Goal: Book appointment/travel/reservation

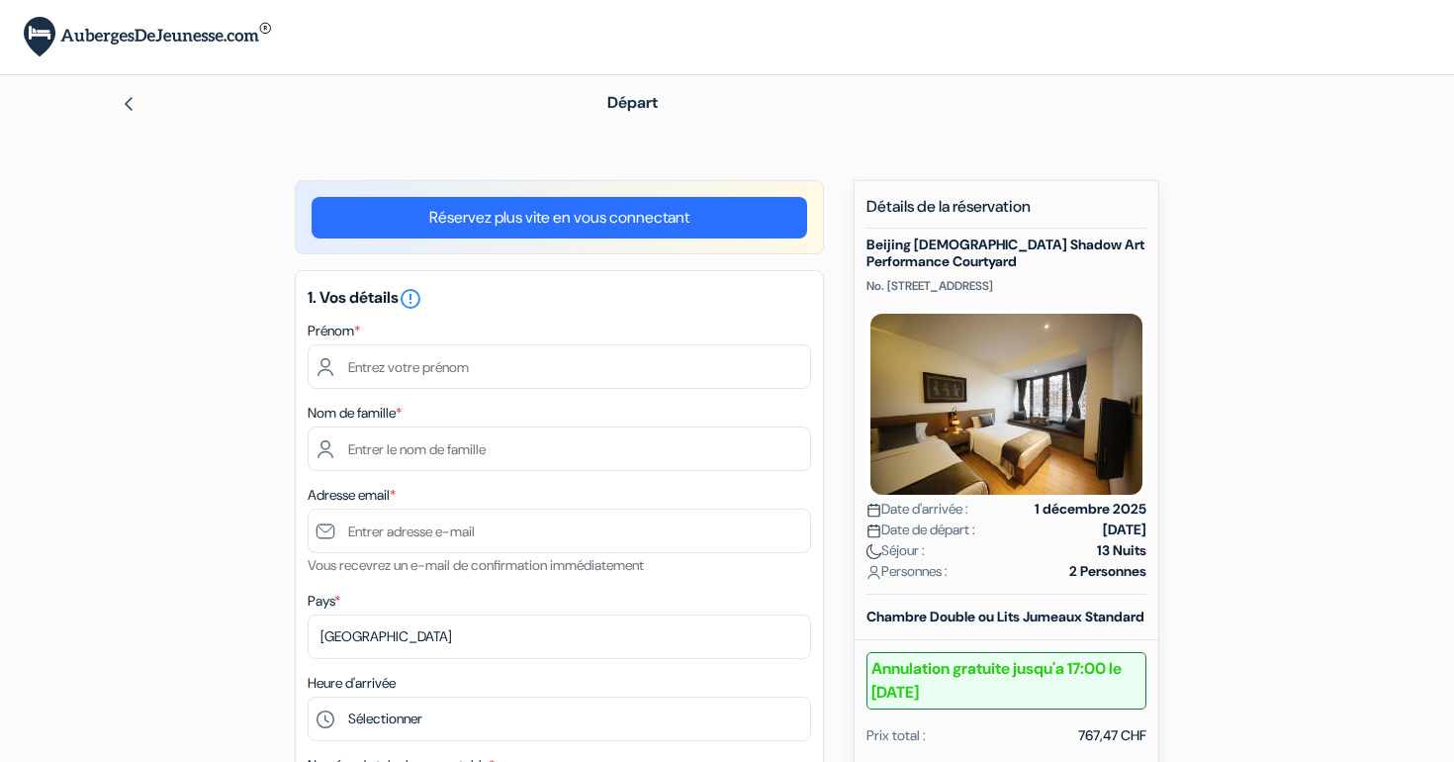
click at [522, 329] on div "Prénom *" at bounding box center [560, 354] width 504 height 70
click at [358, 324] on label "Prénom *" at bounding box center [334, 331] width 52 height 21
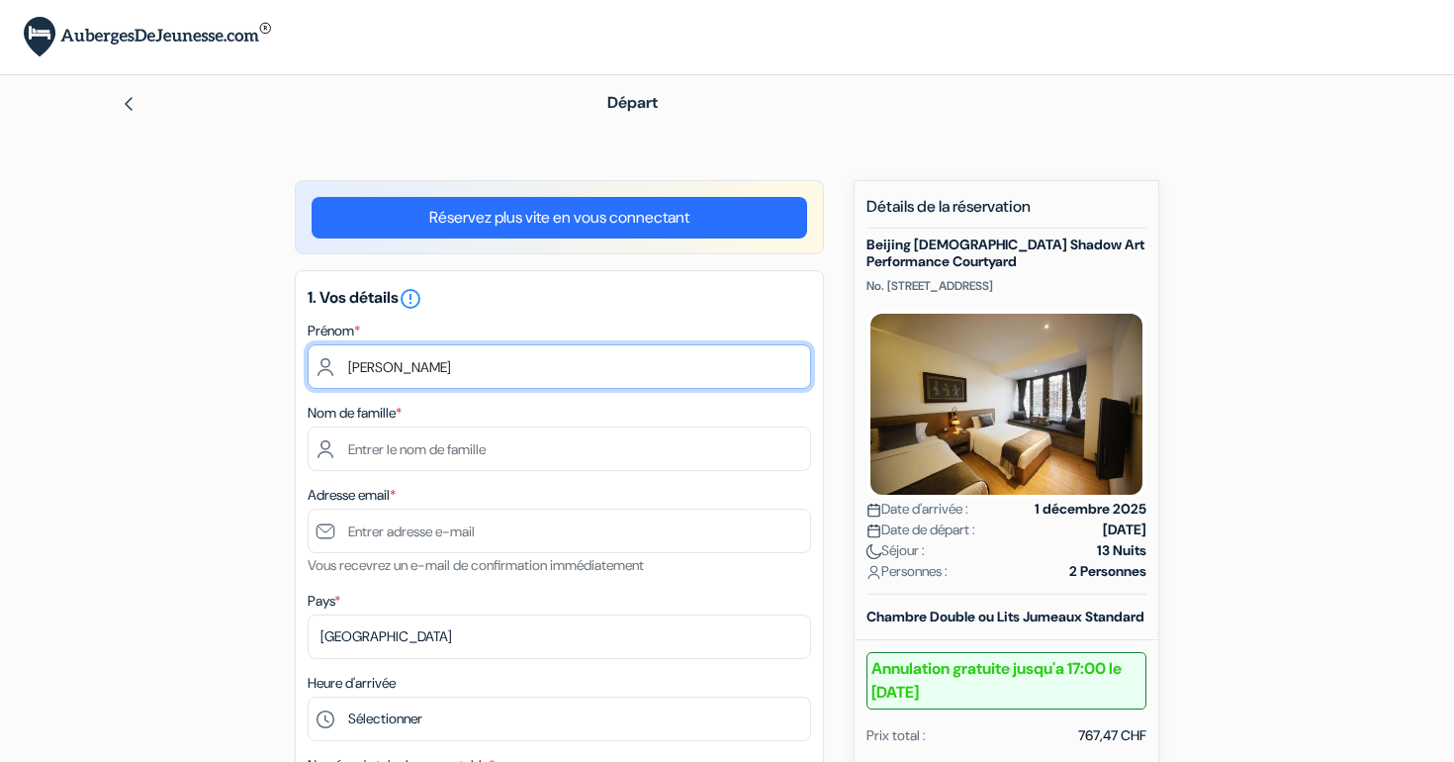
type input "Léonore"
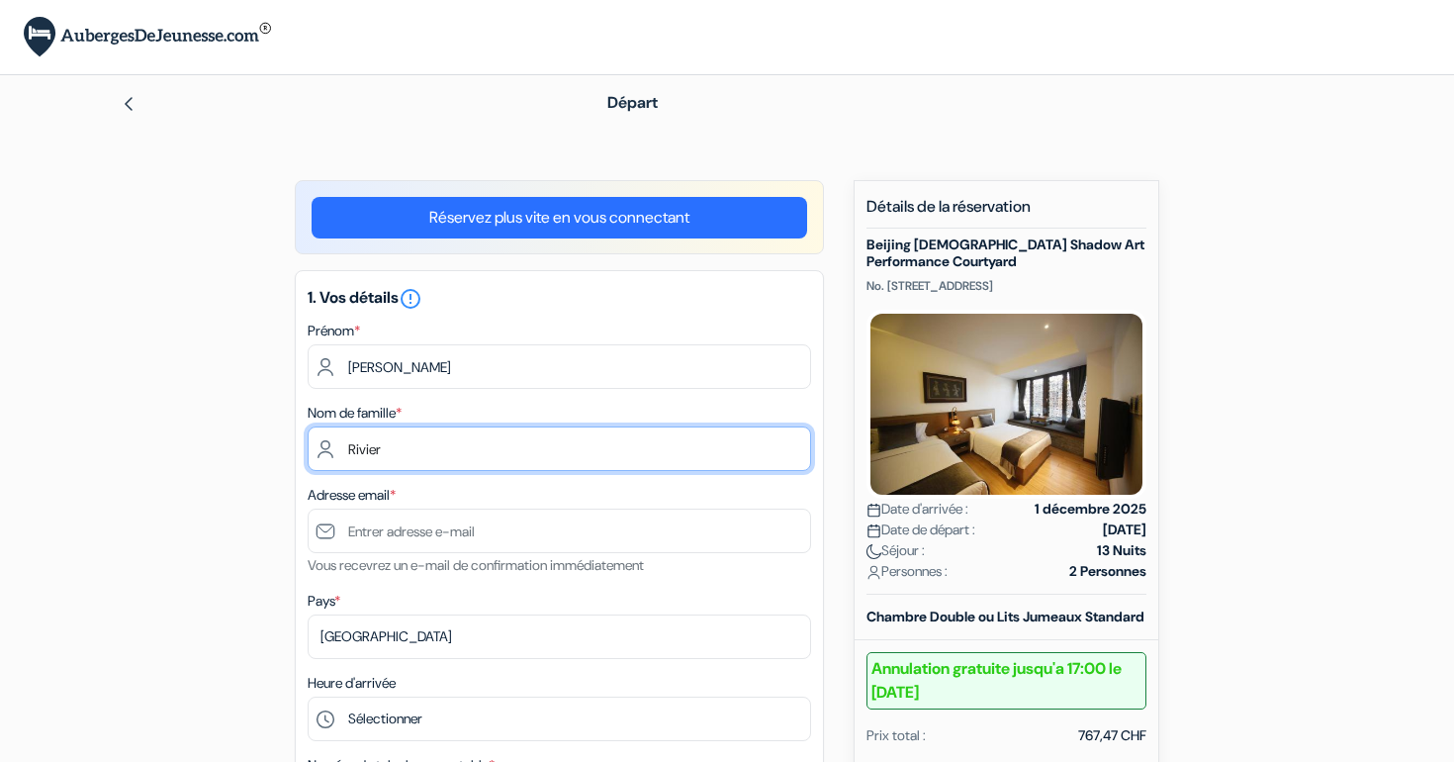
type input "Rivier"
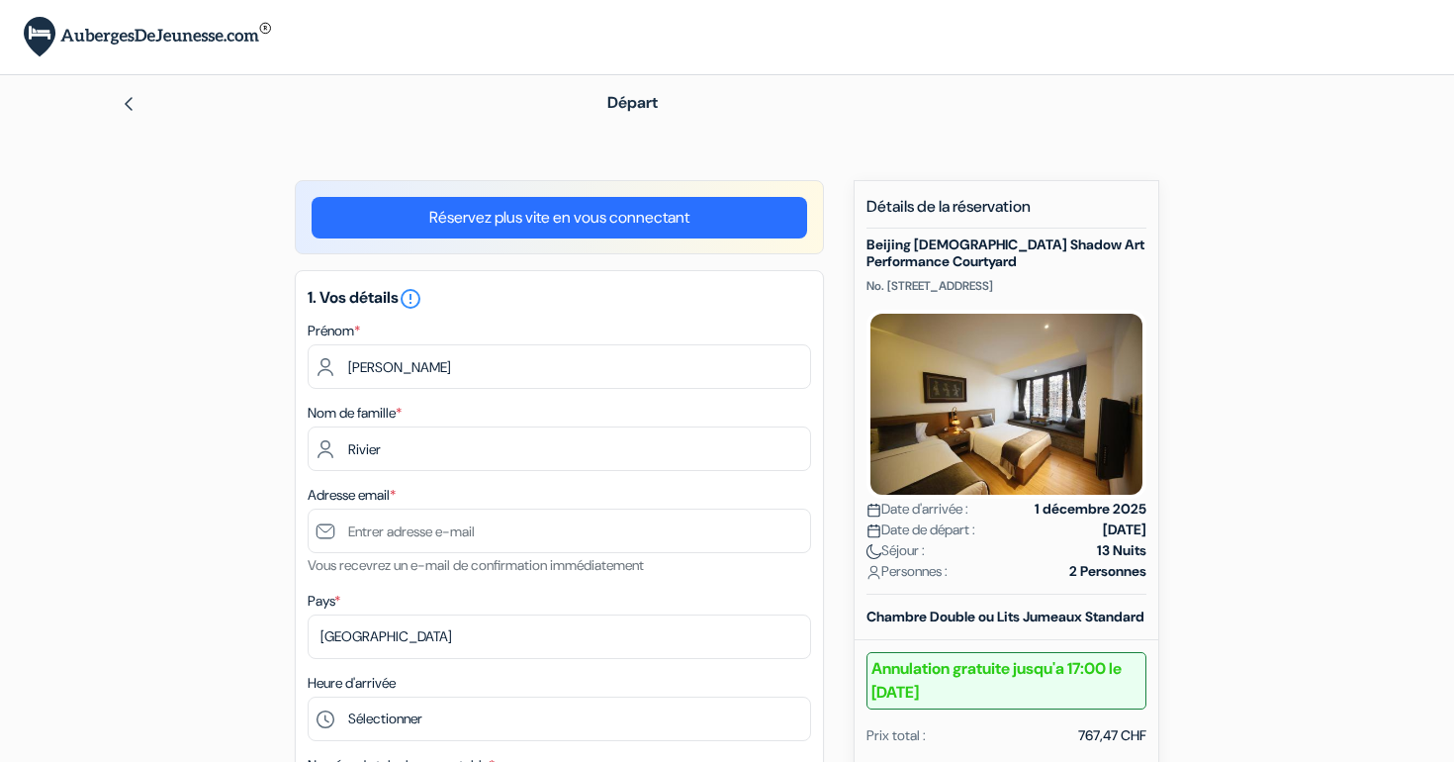
click at [446, 575] on div "Adresse email * Vous recevrez un e-mail de confirmation immédiatement" at bounding box center [560, 530] width 504 height 94
click at [472, 497] on div "Adresse email * Vous recevrez un e-mail de confirmation immédiatement" at bounding box center [560, 530] width 504 height 94
click at [489, 488] on div "Adresse email * Vous recevrez un e-mail de confirmation immédiatement" at bounding box center [560, 530] width 504 height 94
click at [334, 485] on label "Adresse email *" at bounding box center [352, 495] width 88 height 21
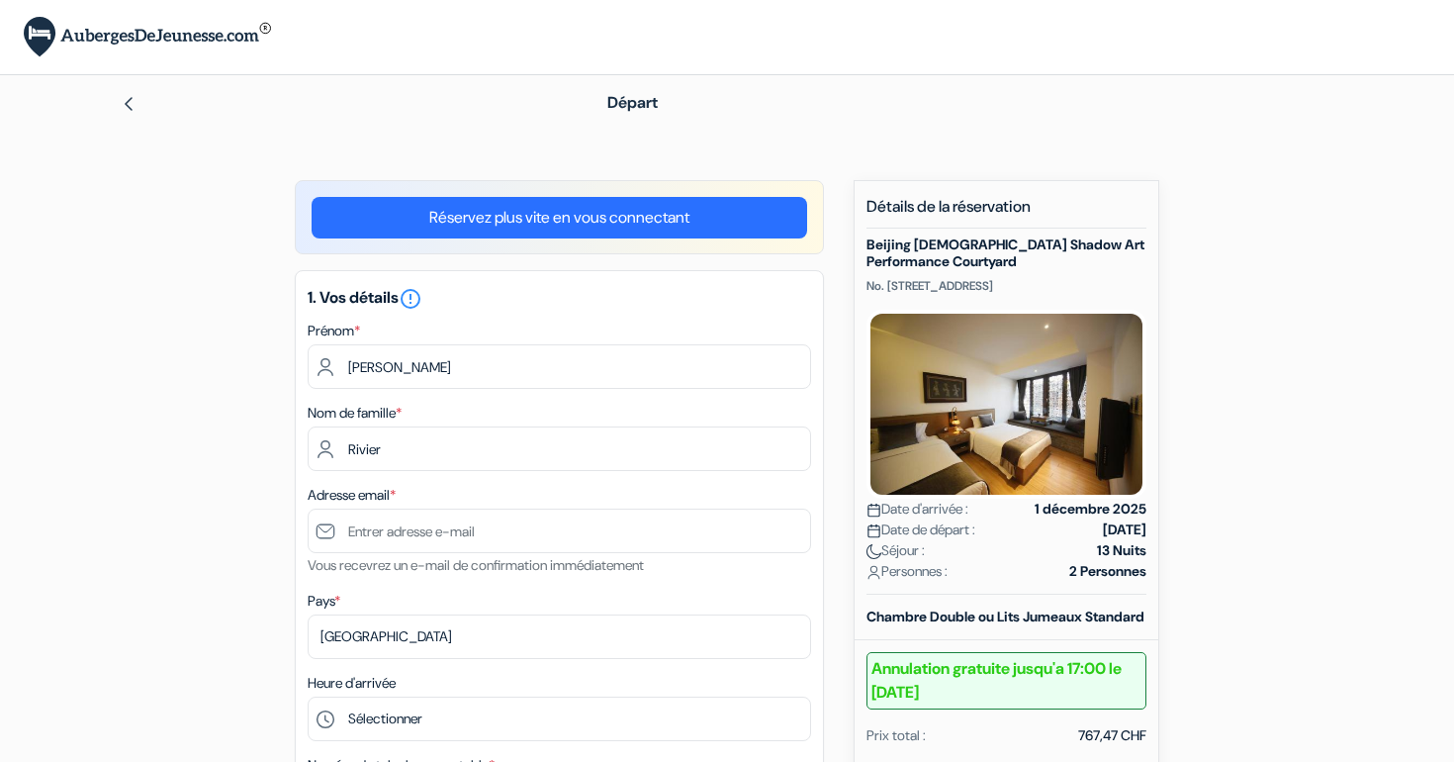
click at [437, 485] on div "Adresse email * Vous recevrez un e-mail de confirmation immédiatement" at bounding box center [560, 530] width 504 height 94
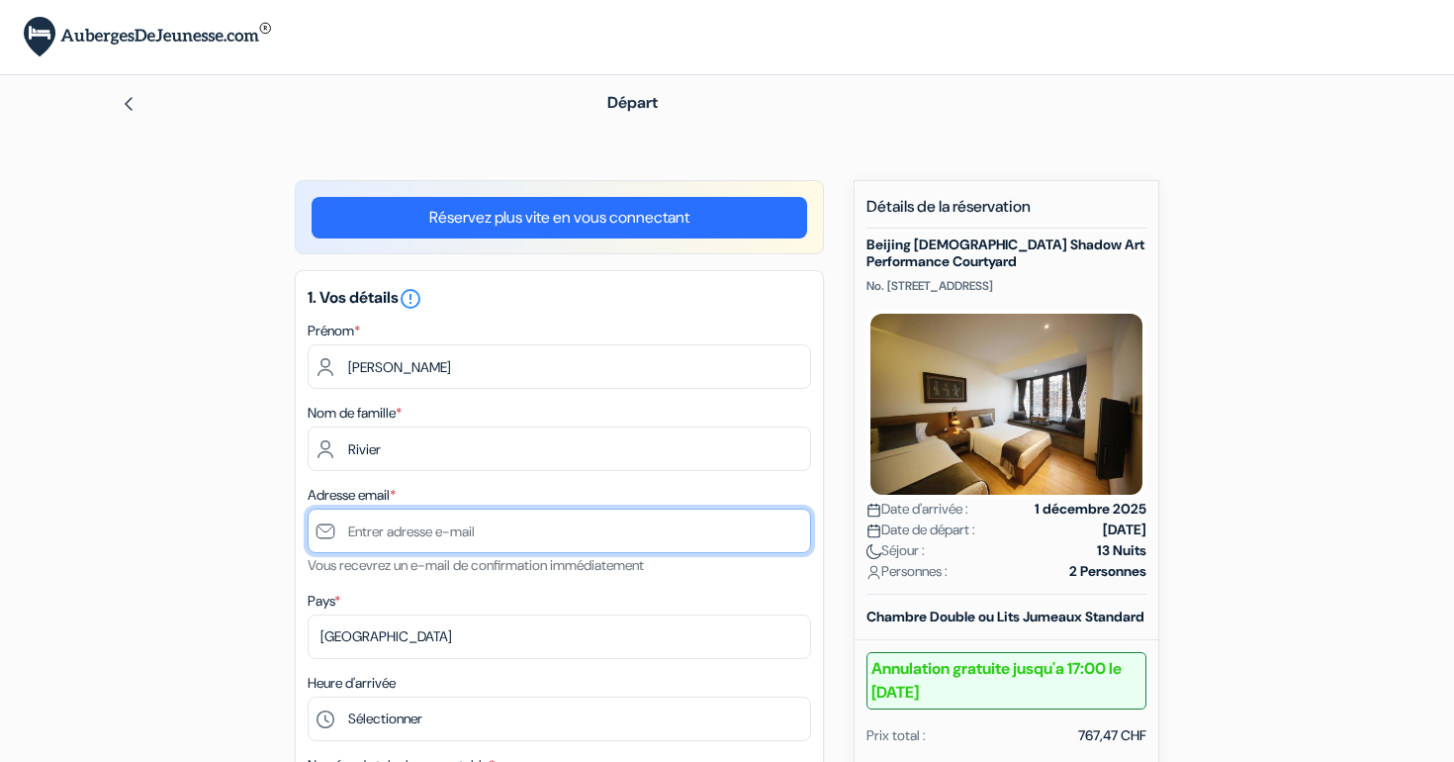
click at [400, 524] on input "text" at bounding box center [560, 530] width 504 height 45
drag, startPoint x: 499, startPoint y: 531, endPoint x: 548, endPoint y: 545, distance: 51.4
click at [548, 545] on input "leo.rivier@gmail. com" at bounding box center [560, 530] width 504 height 45
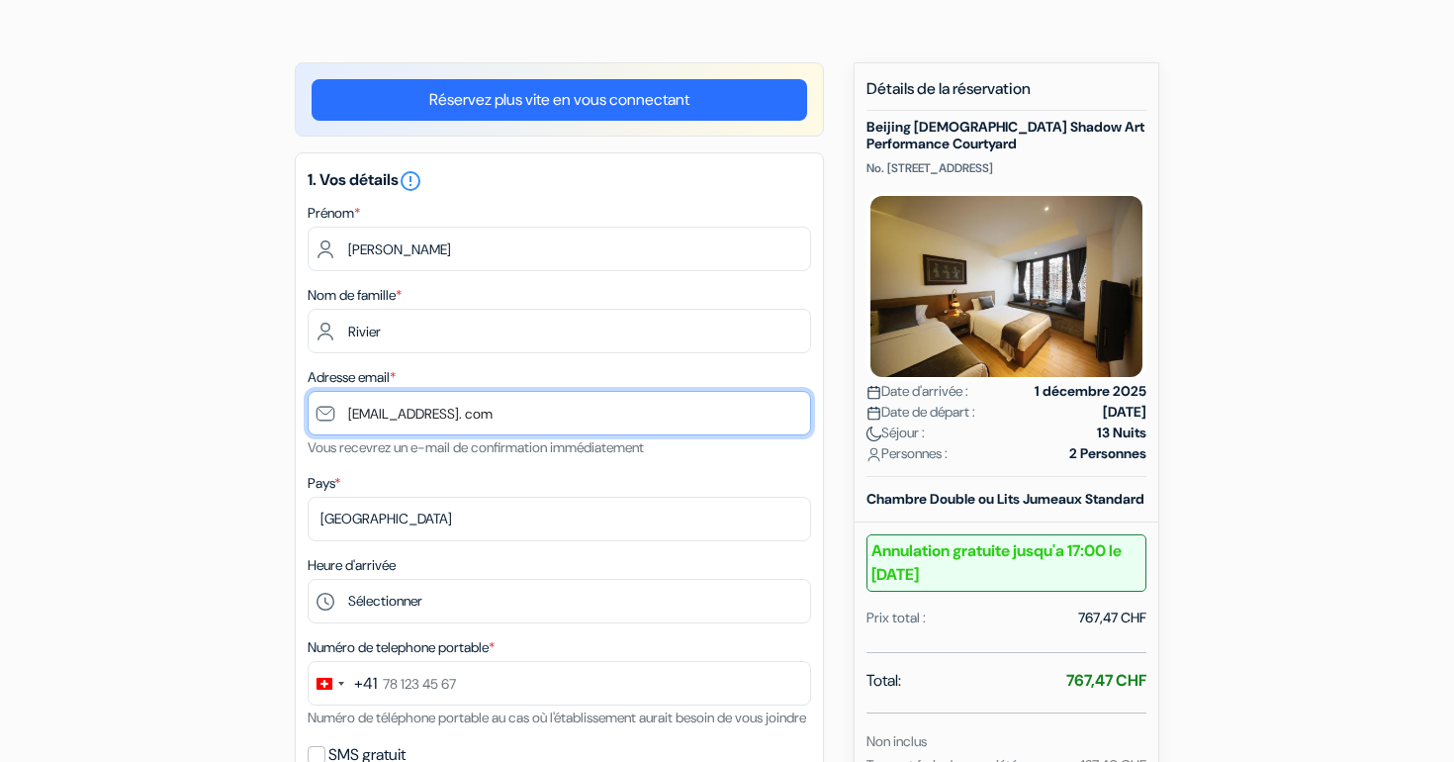
scroll to position [123, 0]
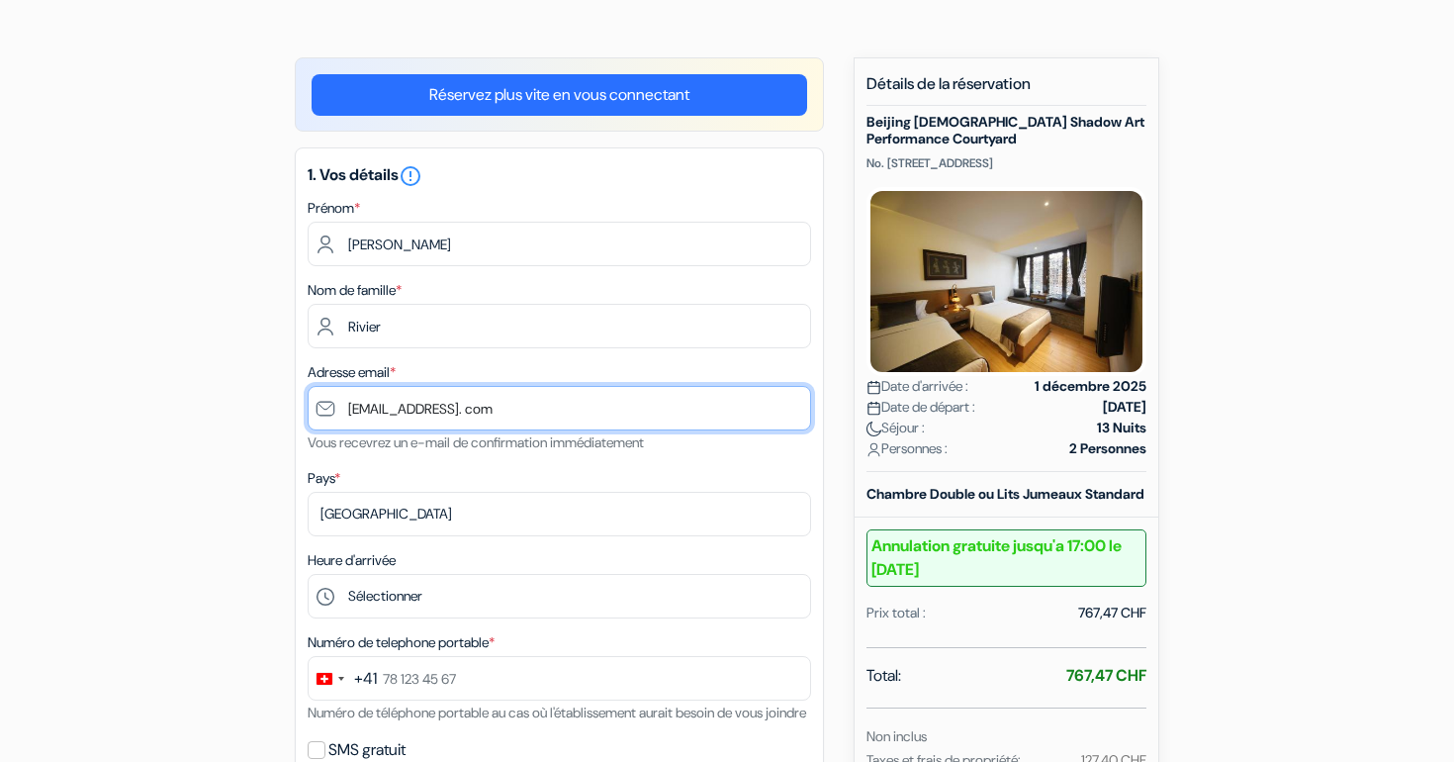
type input "leo.rivier@gmail. com"
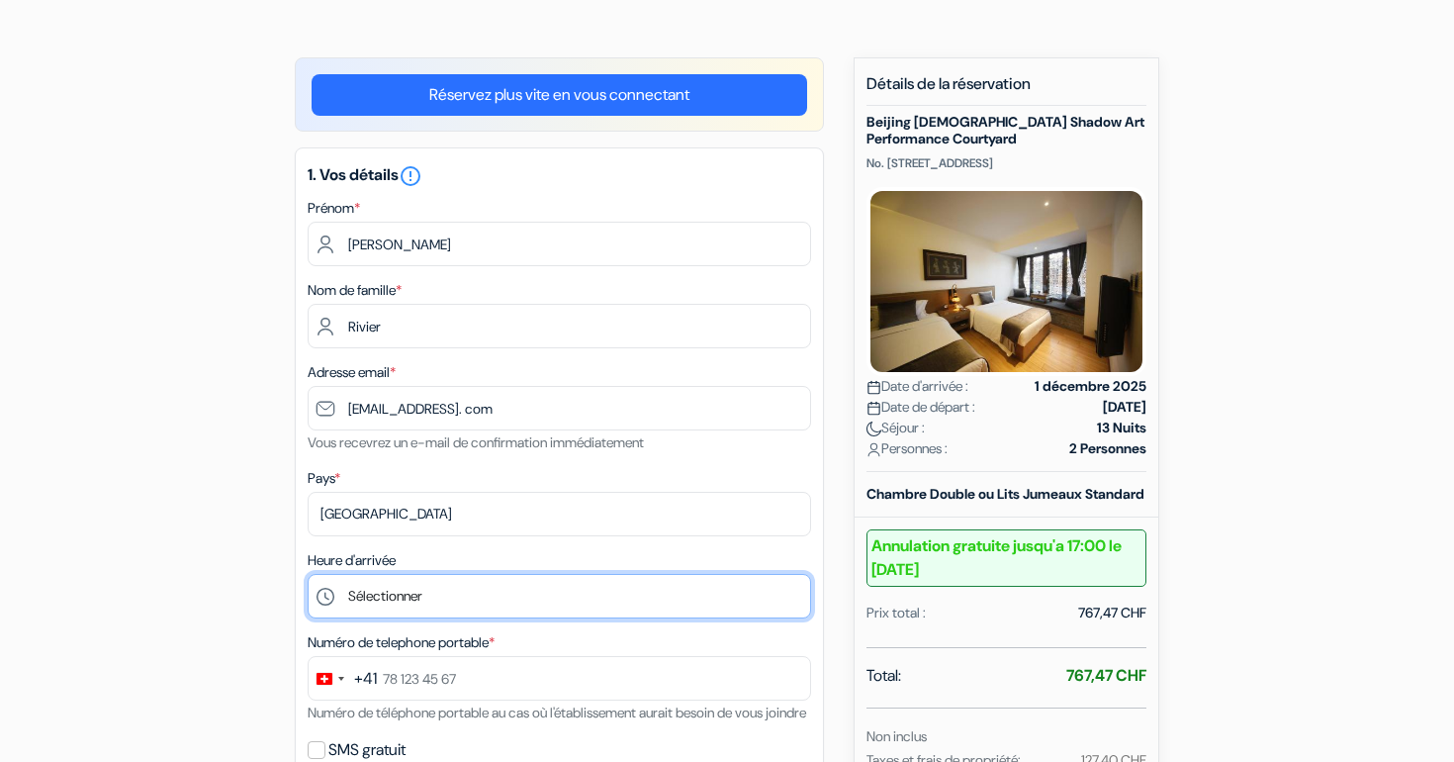
select select "17"
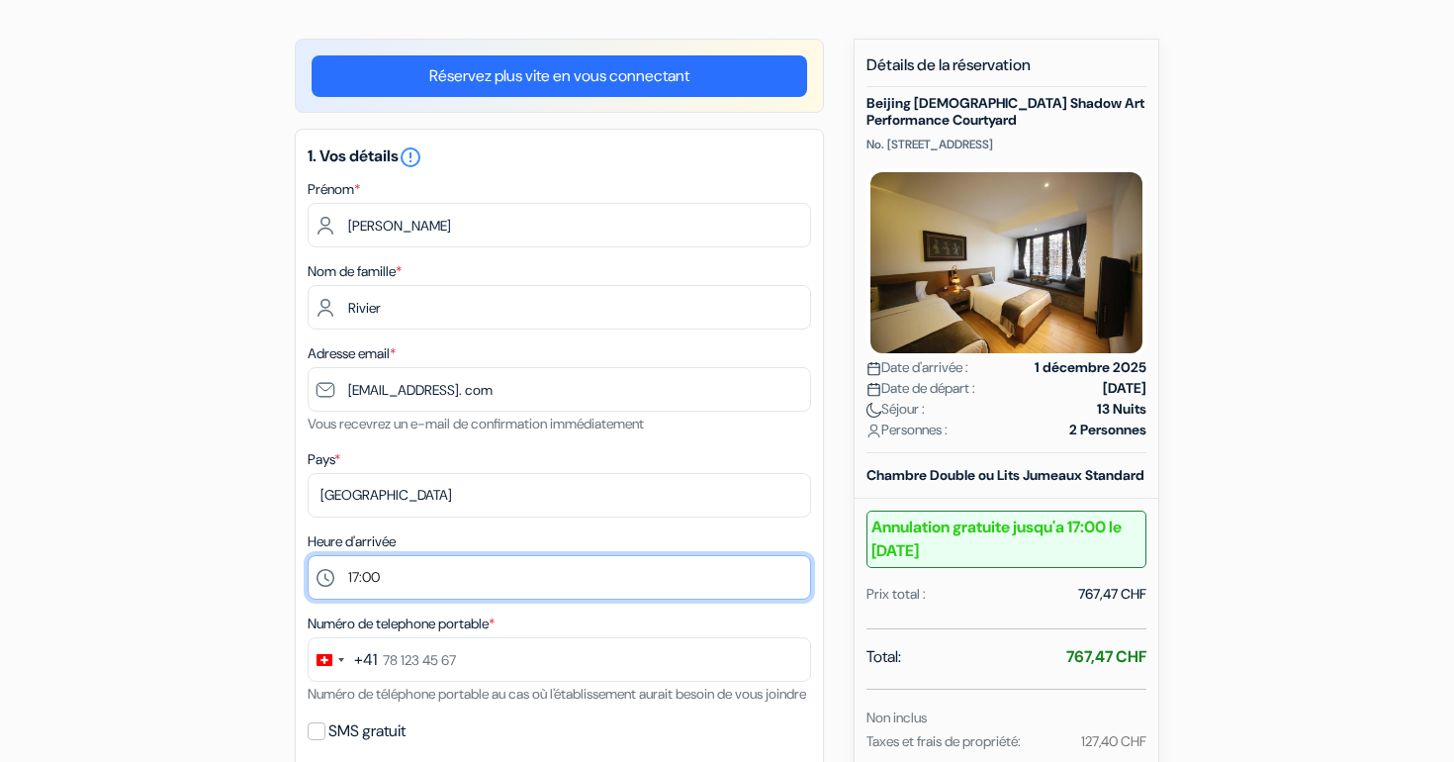
scroll to position [158, 0]
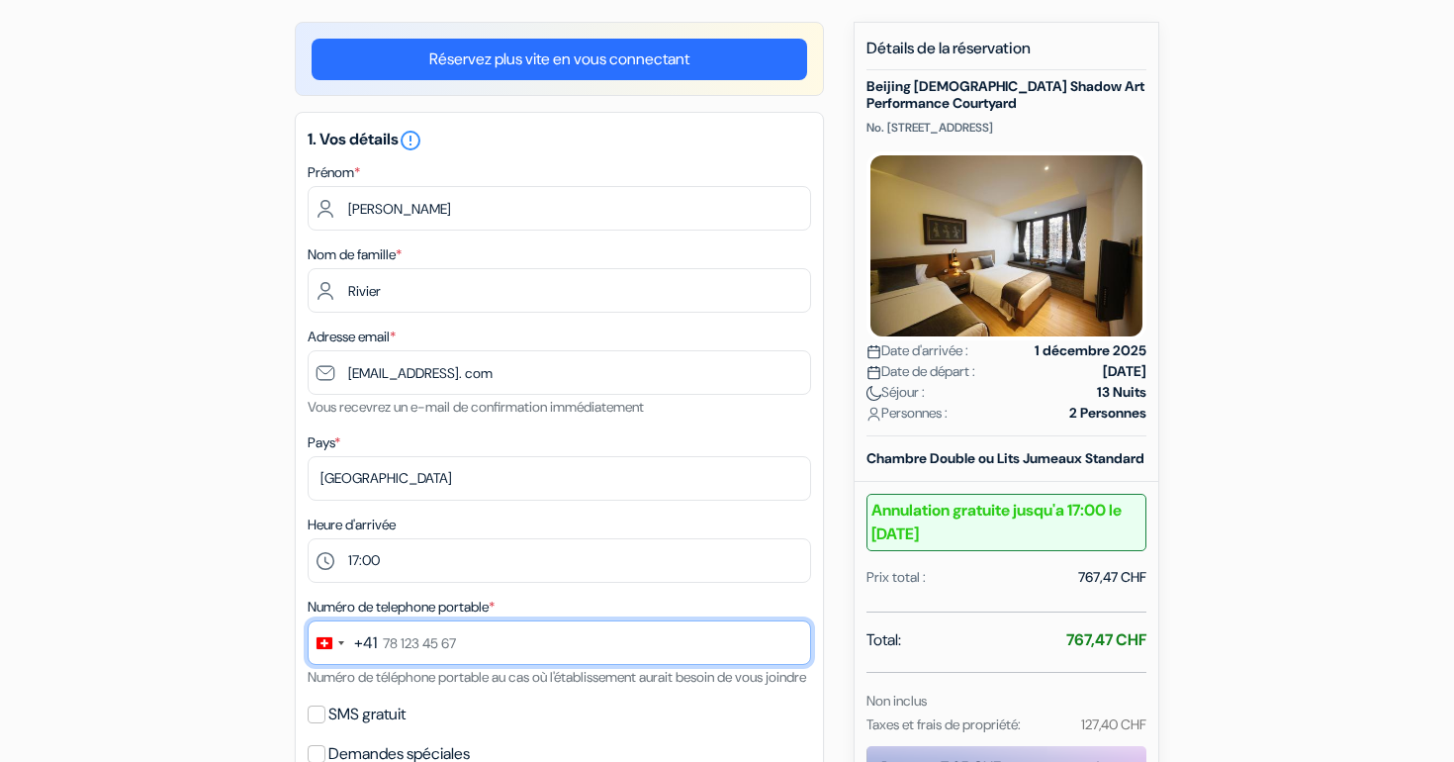
drag, startPoint x: 506, startPoint y: 638, endPoint x: 362, endPoint y: 644, distance: 144.5
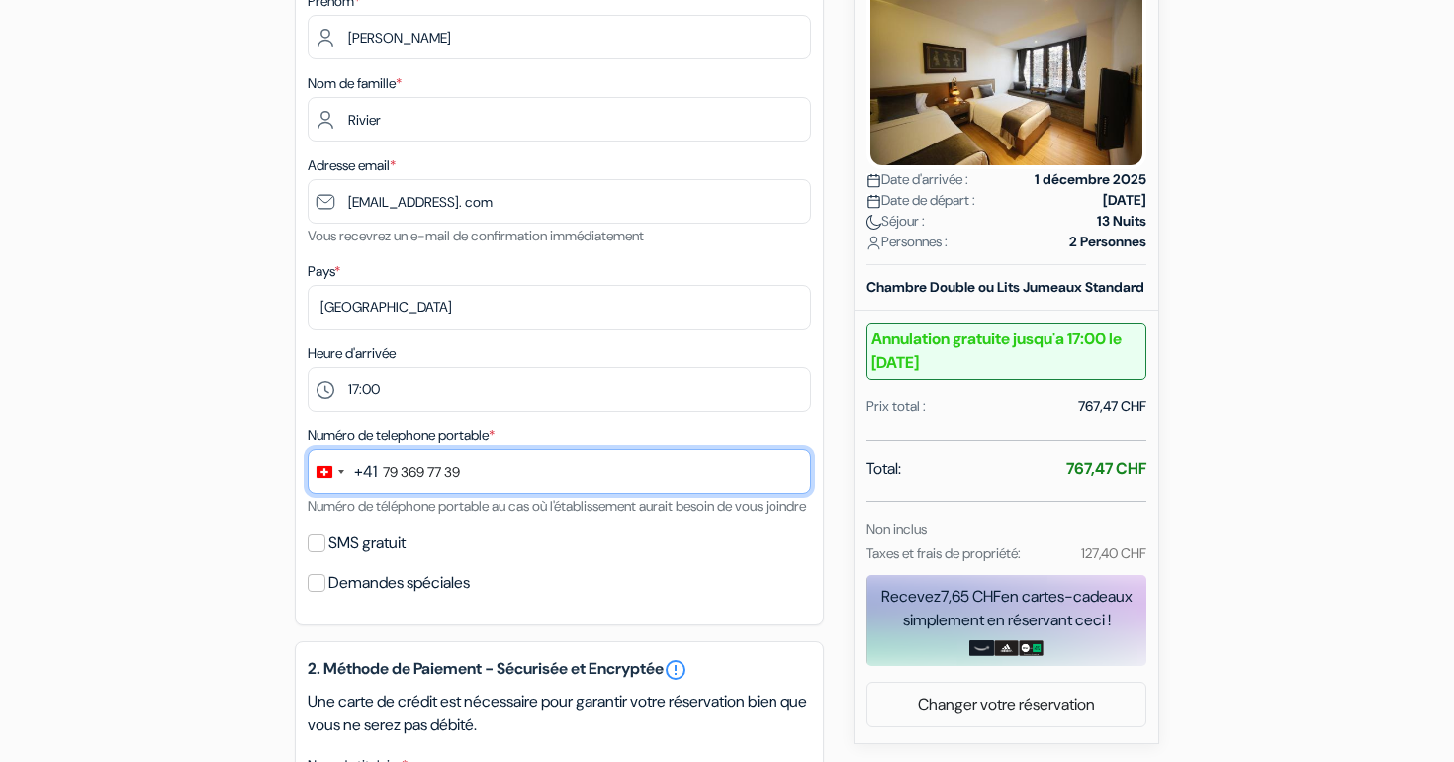
scroll to position [349, 0]
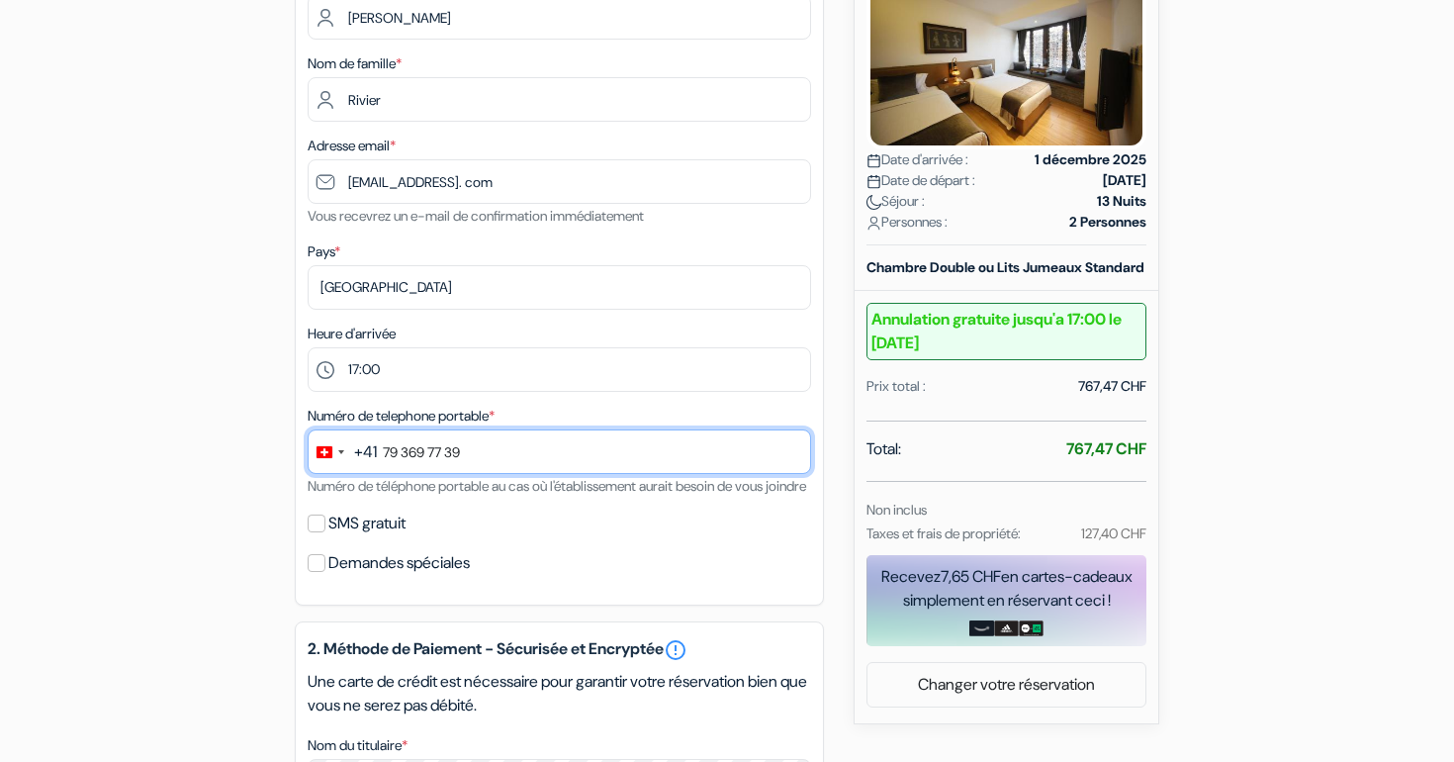
type input "79 369 77 39"
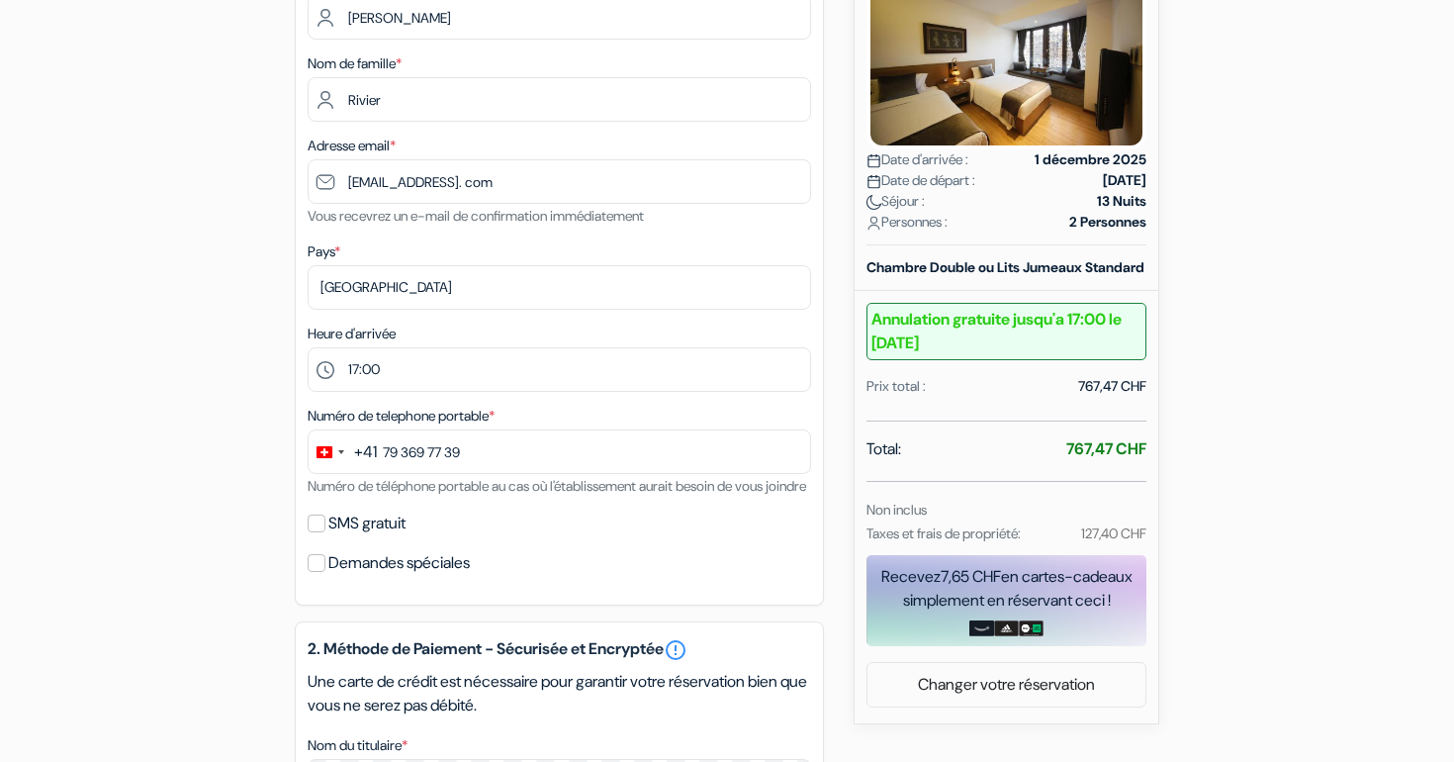
click at [312, 532] on input "SMS gratuit" at bounding box center [317, 523] width 18 height 18
checkbox input "true"
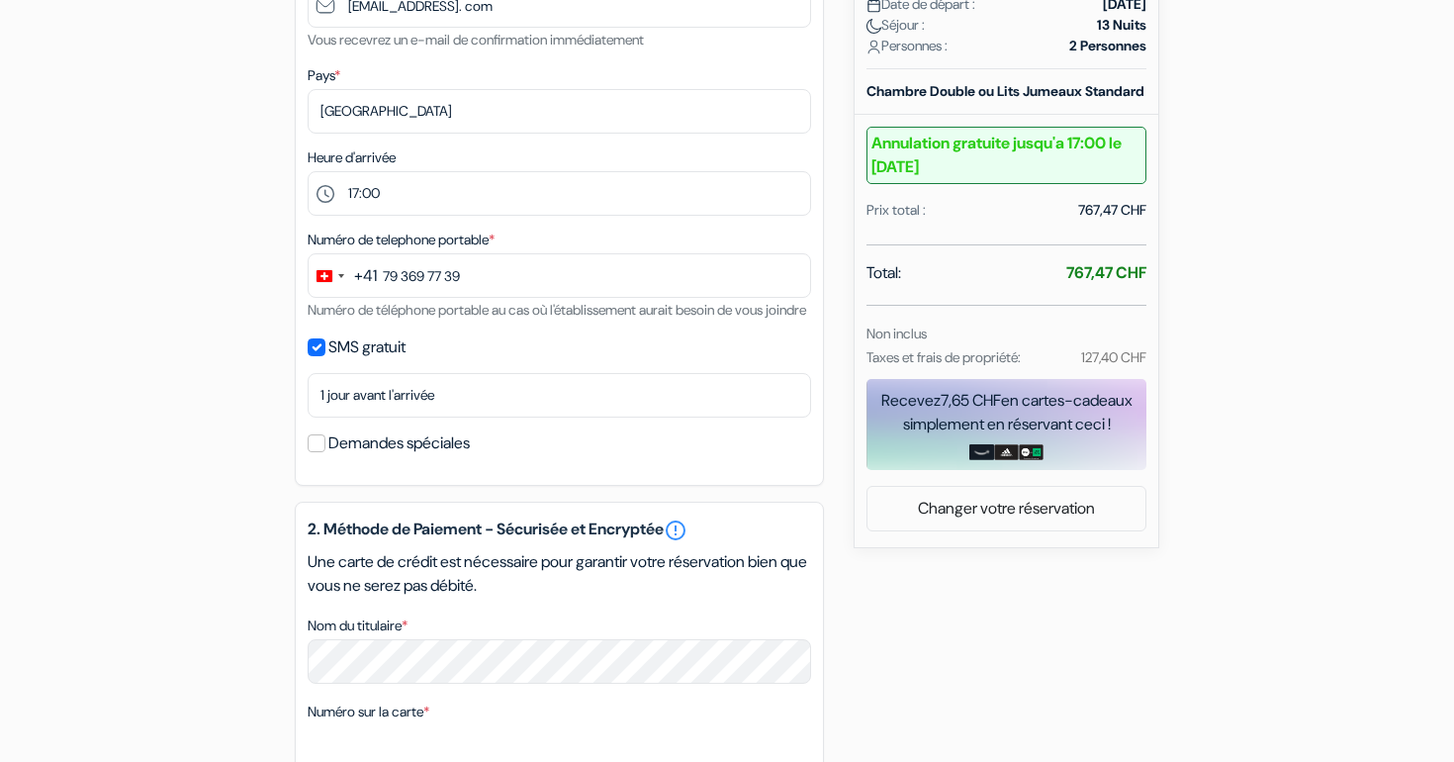
scroll to position [576, 0]
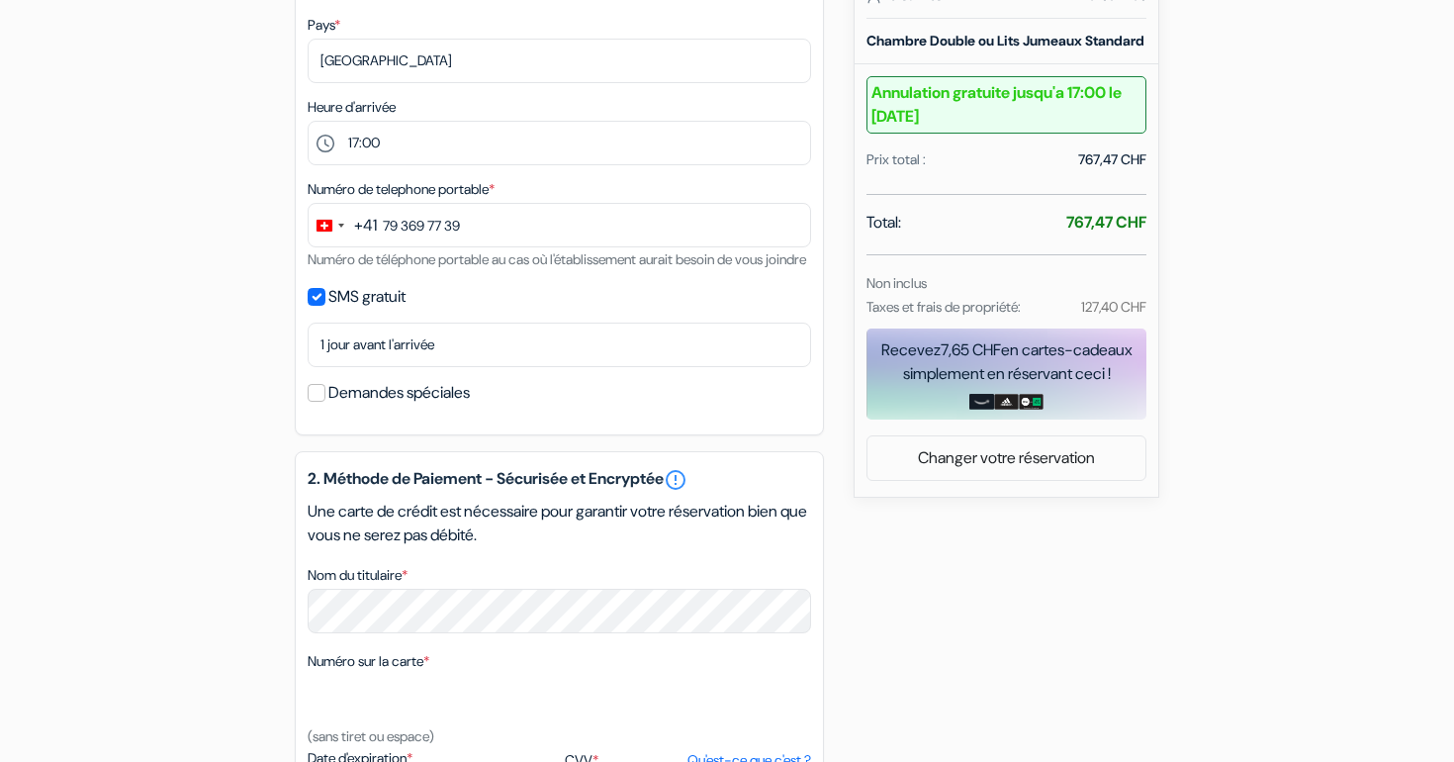
click at [313, 402] on input "Demandes spéciales" at bounding box center [317, 393] width 18 height 18
checkbox input "true"
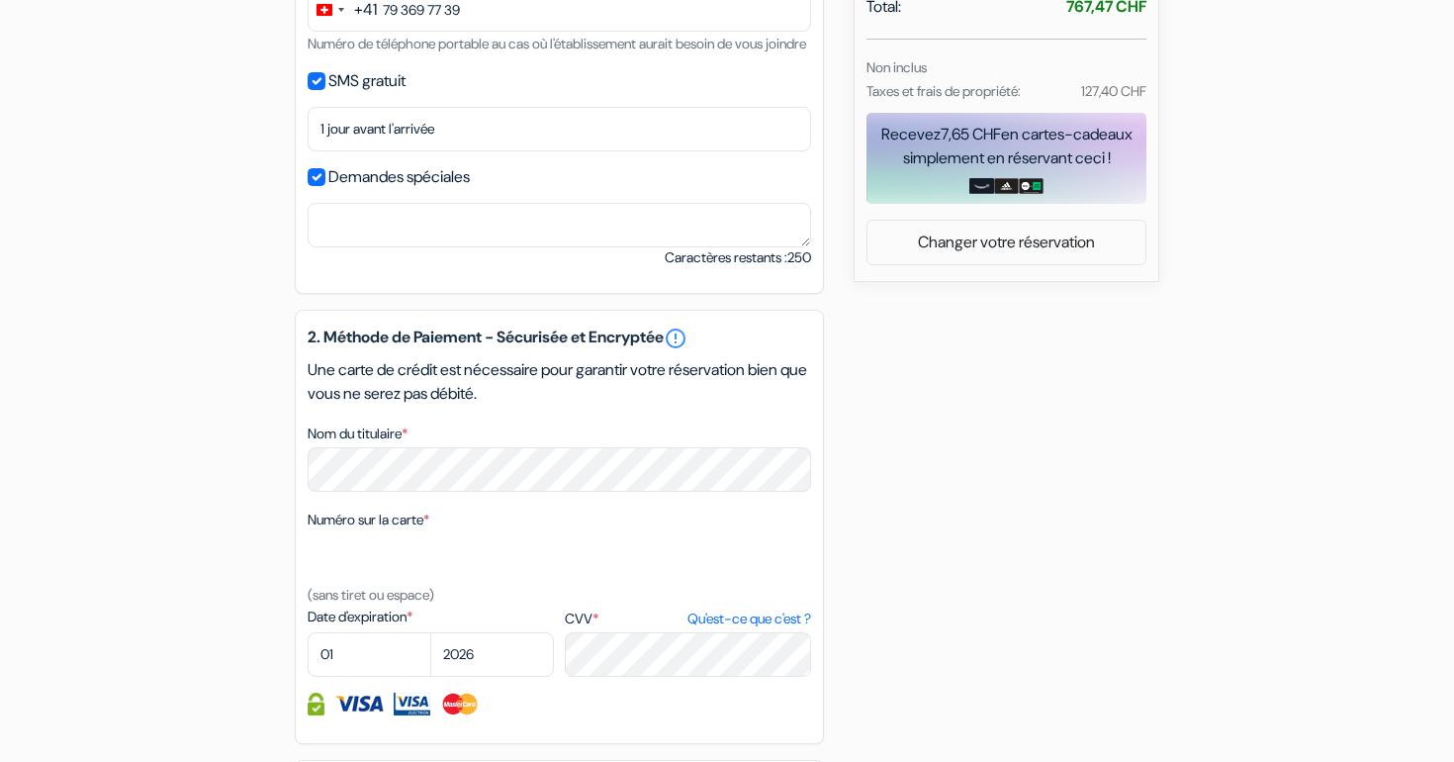
scroll to position [800, 0]
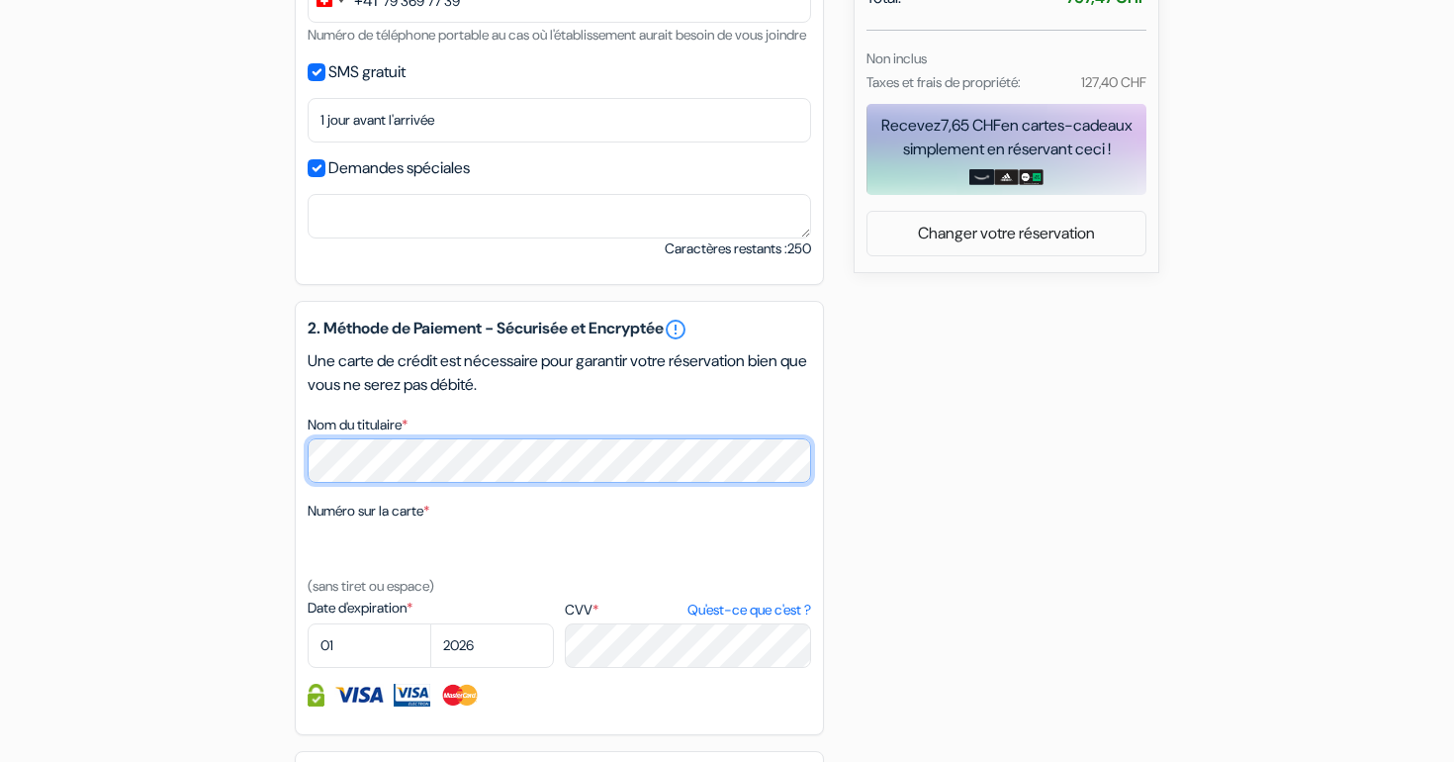
click at [252, 477] on div "add_box Beijing Shichahai Shadow Art Performance Courtyard No. 24 Songshu Stree…" at bounding box center [727, 209] width 1306 height 1658
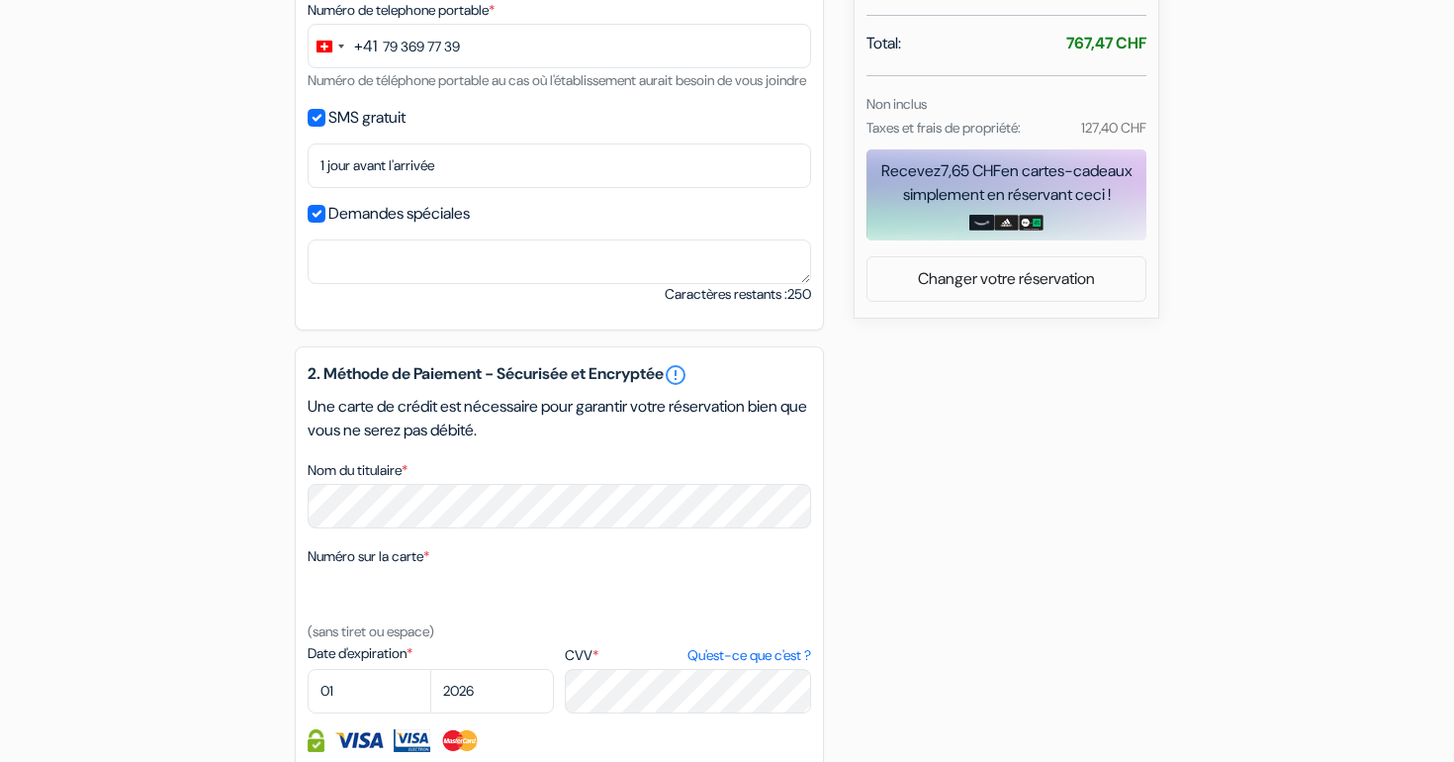
scroll to position [765, 0]
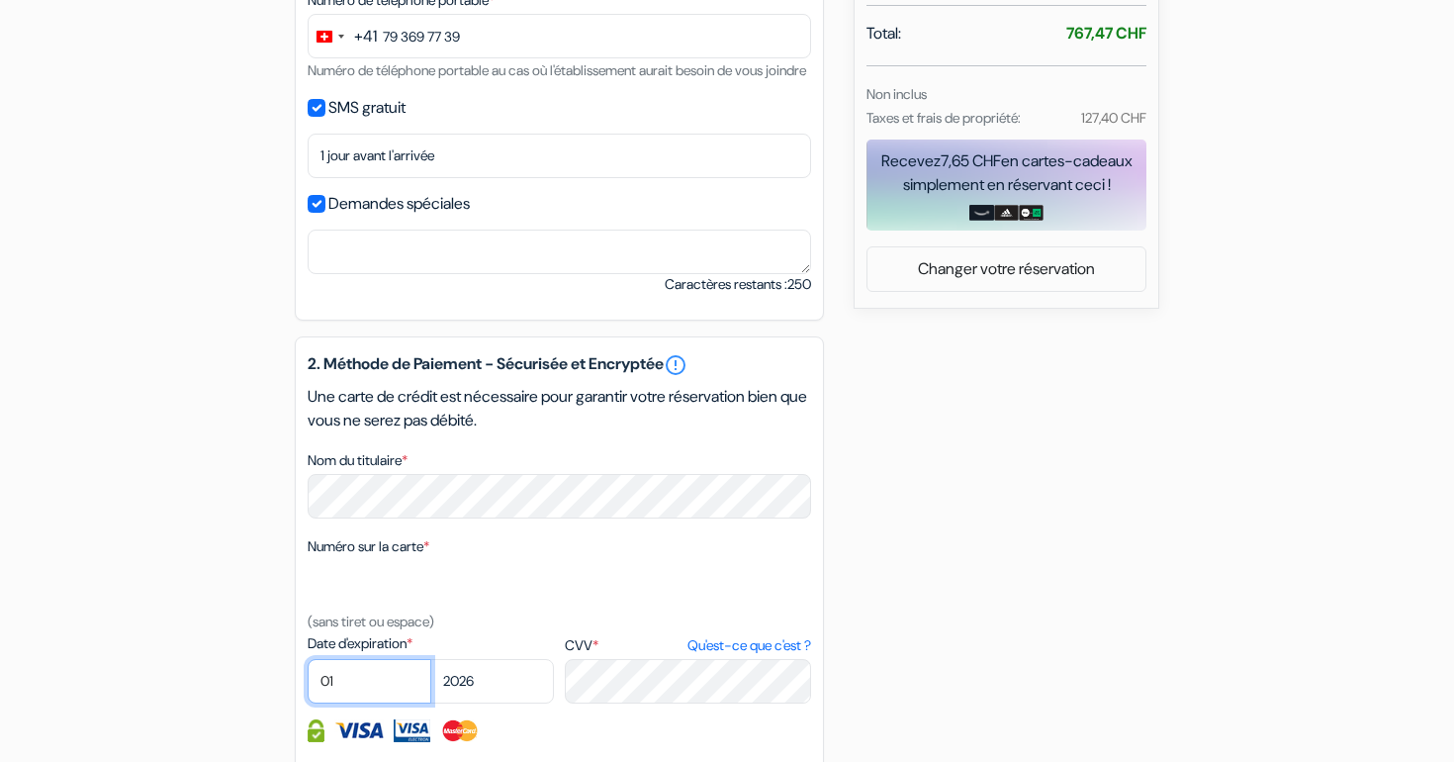
select select "05"
select select "2030"
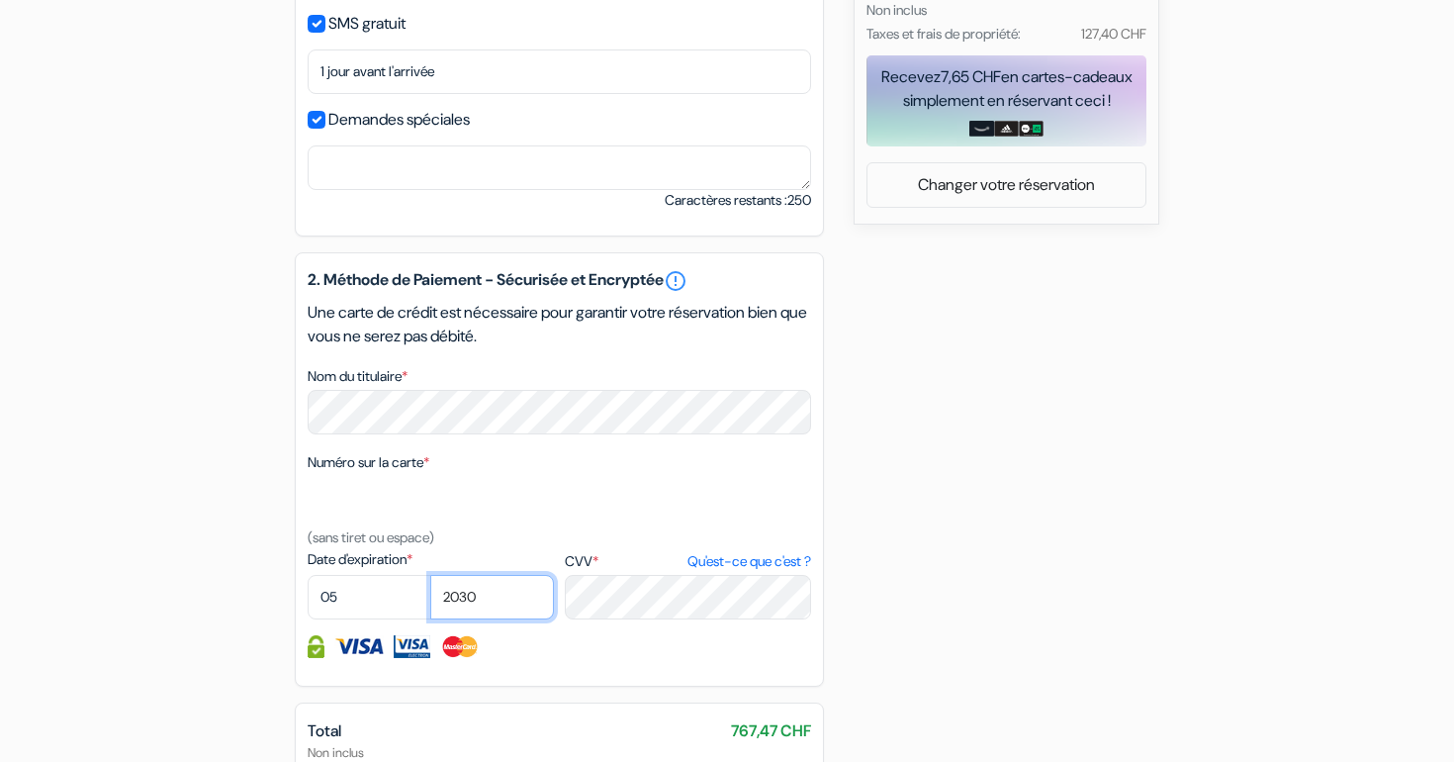
scroll to position [858, 0]
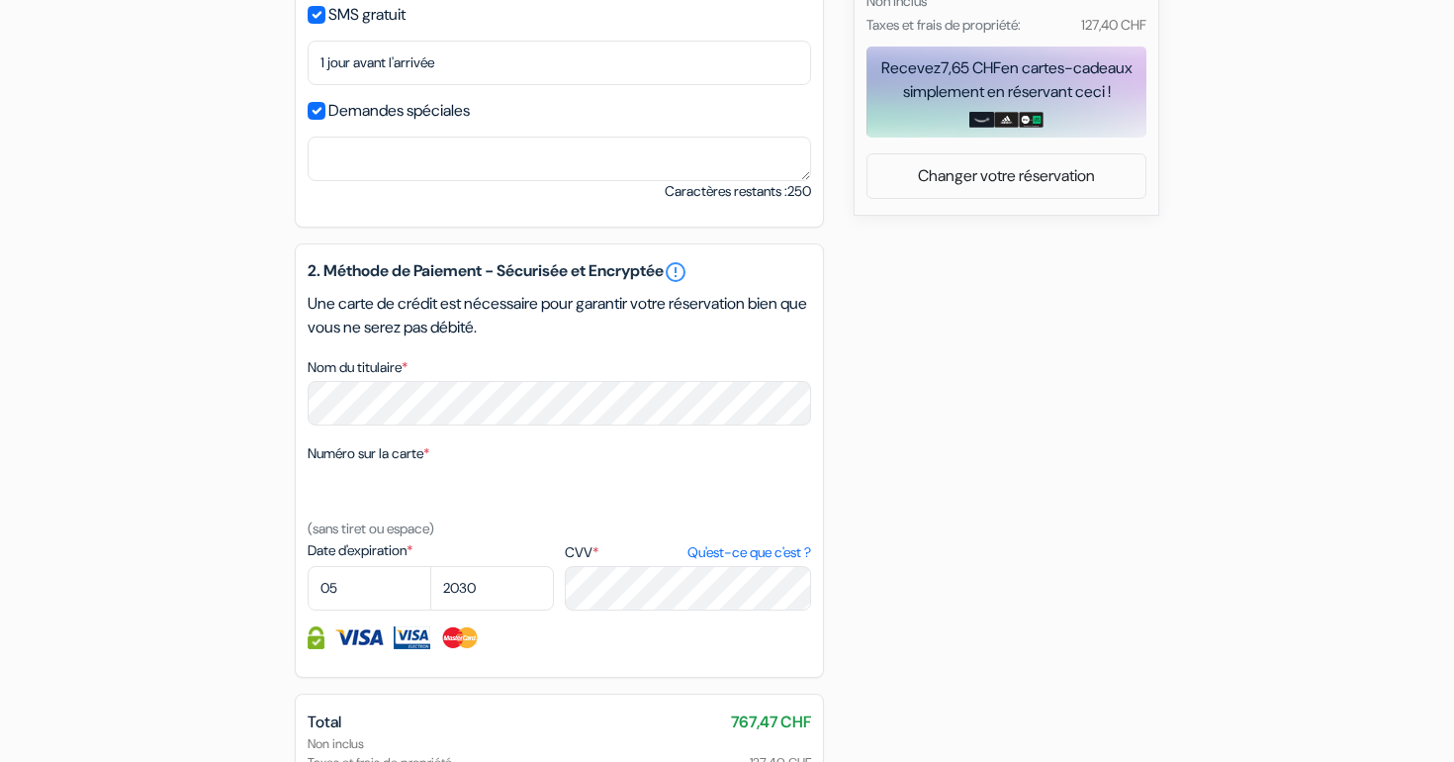
click at [588, 563] on label "CVV * Qu'est-ce que c'est ?" at bounding box center [688, 552] width 246 height 21
click at [588, 181] on textarea "Nom du titulaire *" at bounding box center [560, 159] width 504 height 45
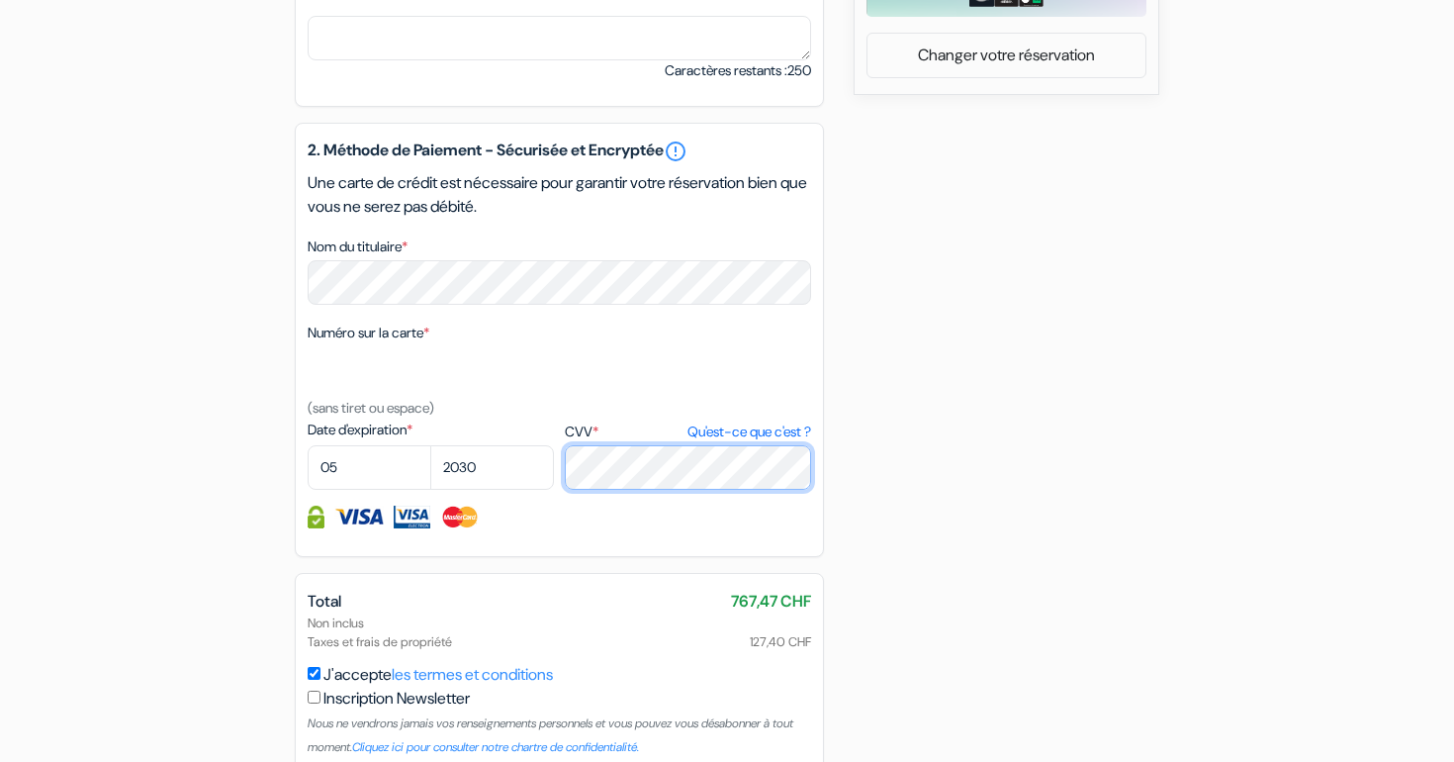
scroll to position [1008, 0]
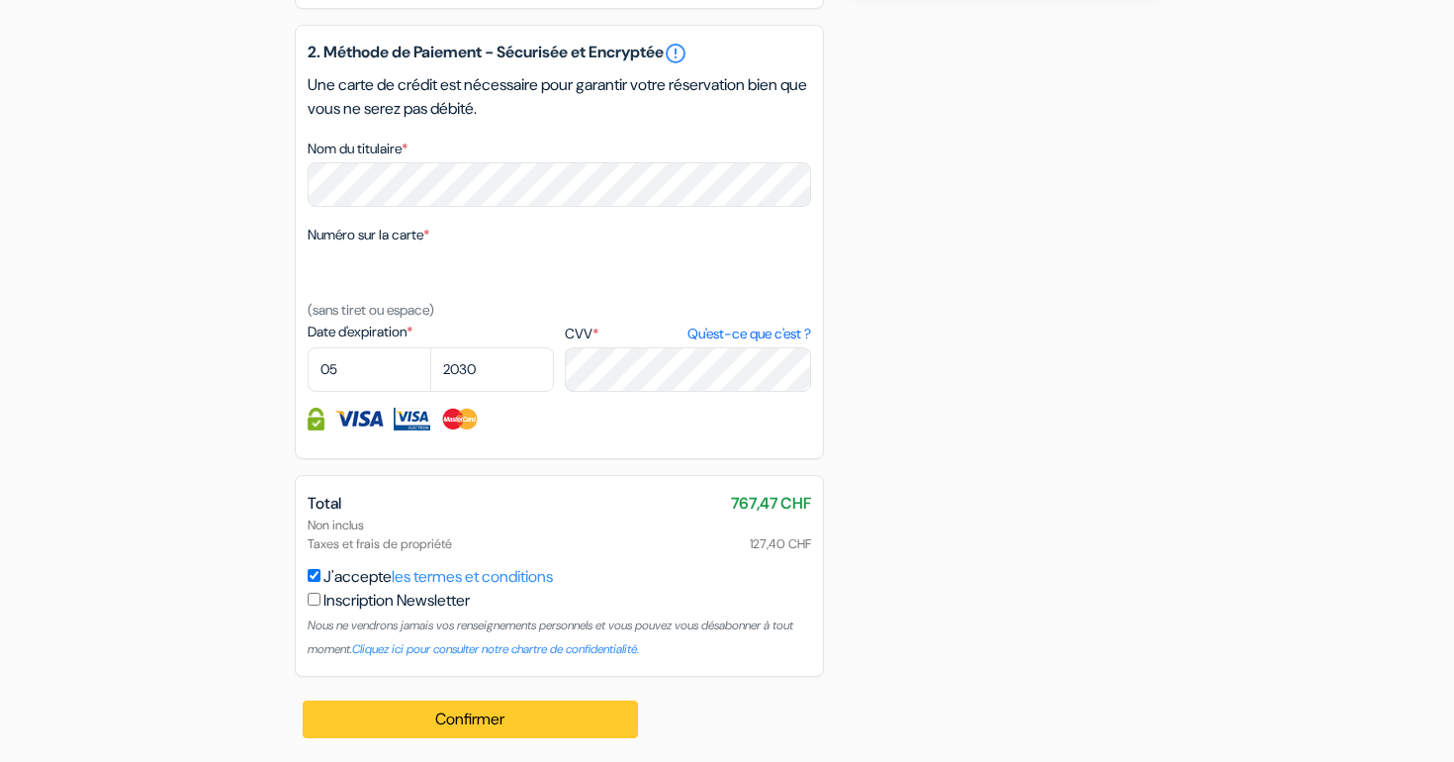
click at [495, 711] on button "Confirmer Loading..." at bounding box center [470, 719] width 335 height 38
click at [459, 715] on button "Confirmer Loading..." at bounding box center [470, 719] width 335 height 38
click at [466, 716] on button "Confirmer Loading..." at bounding box center [470, 719] width 335 height 38
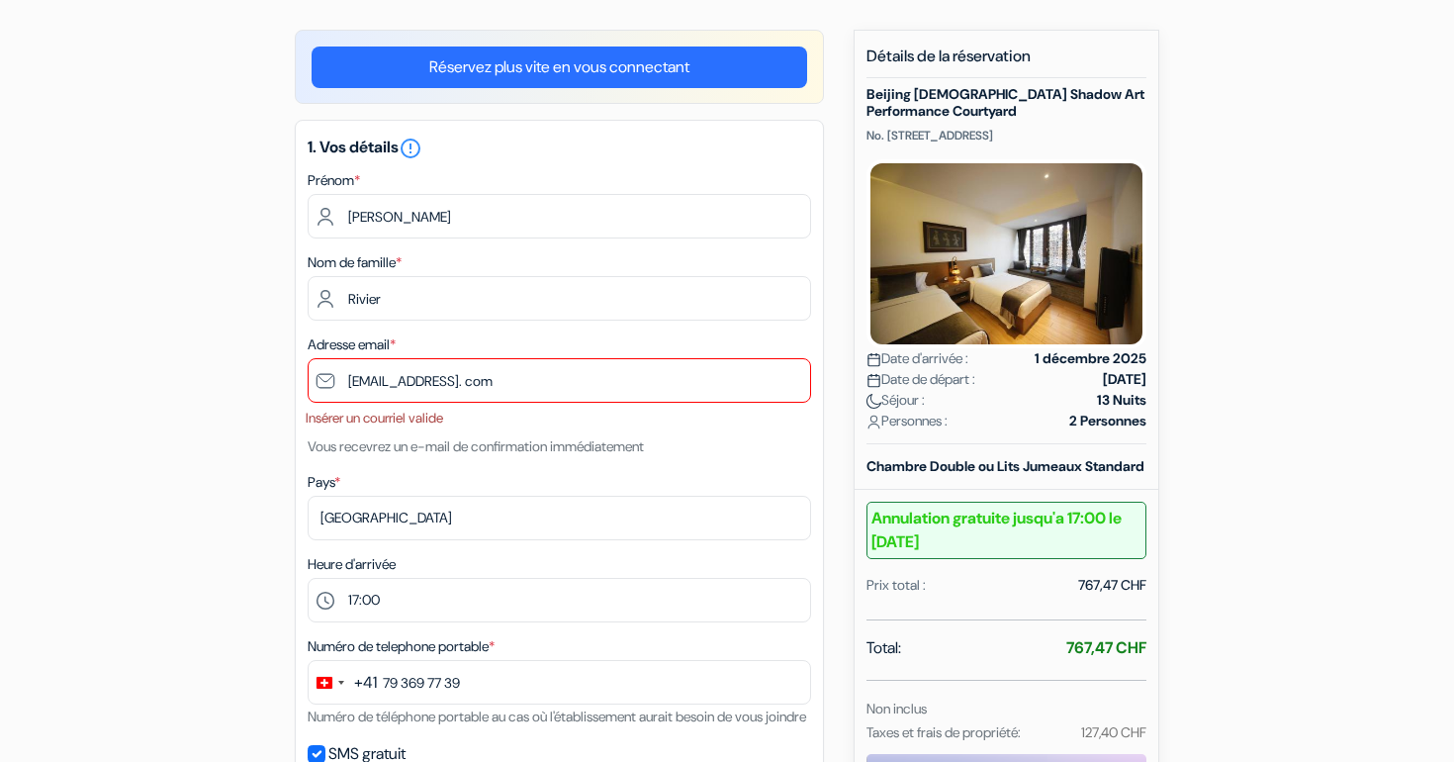
click at [518, 63] on link "Réservez plus vite en vous connectant" at bounding box center [560, 67] width 496 height 42
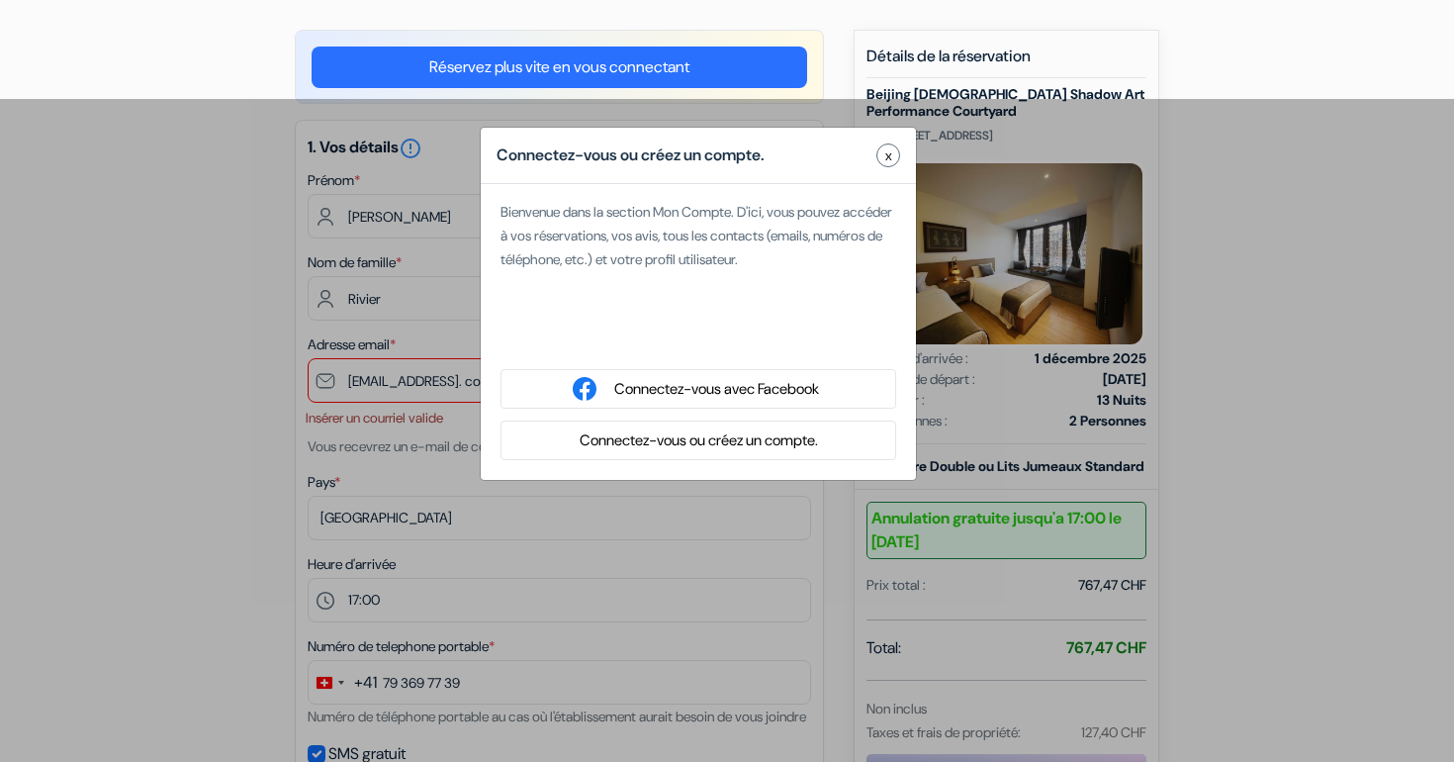
click at [886, 151] on span "x" at bounding box center [888, 155] width 7 height 21
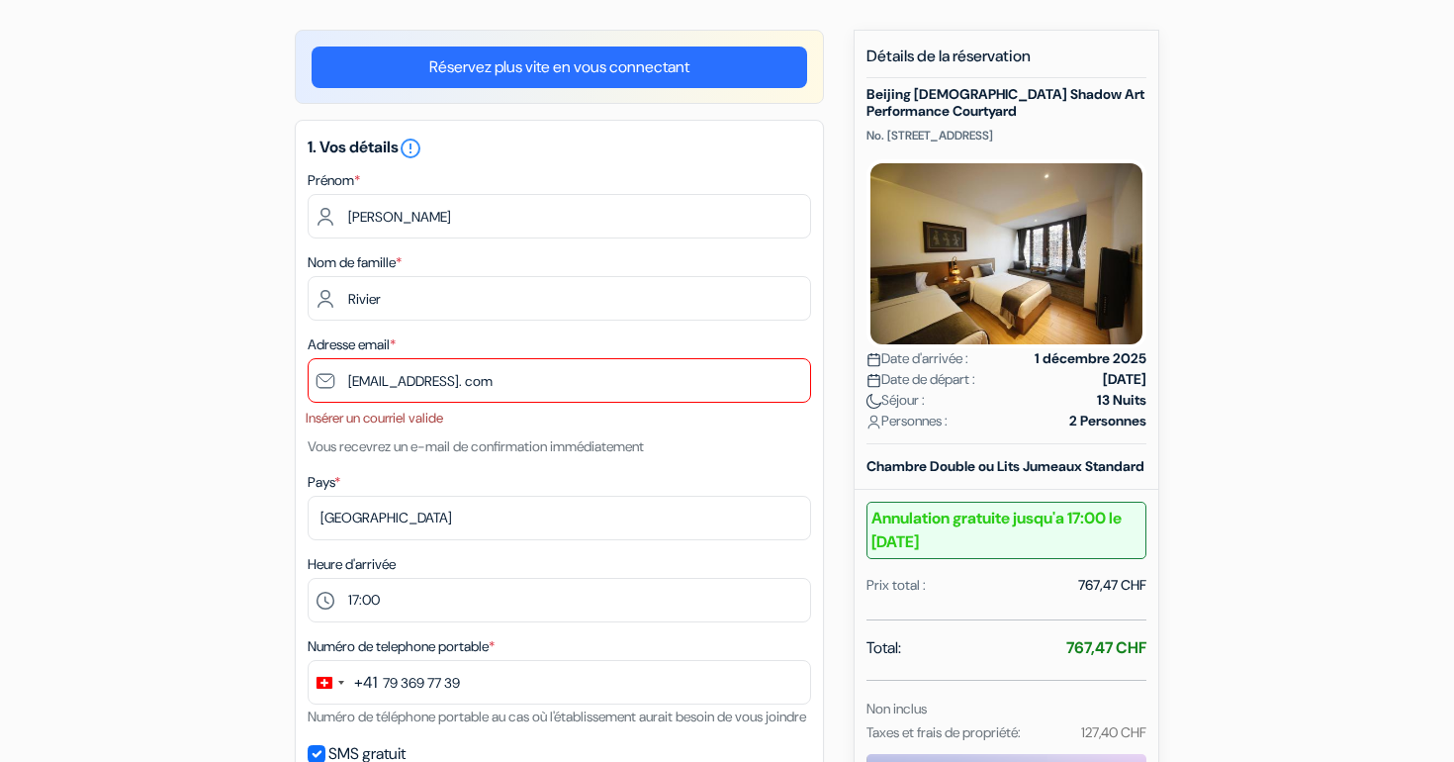
click at [592, 67] on link "Réservez plus vite en vous connectant" at bounding box center [560, 67] width 496 height 42
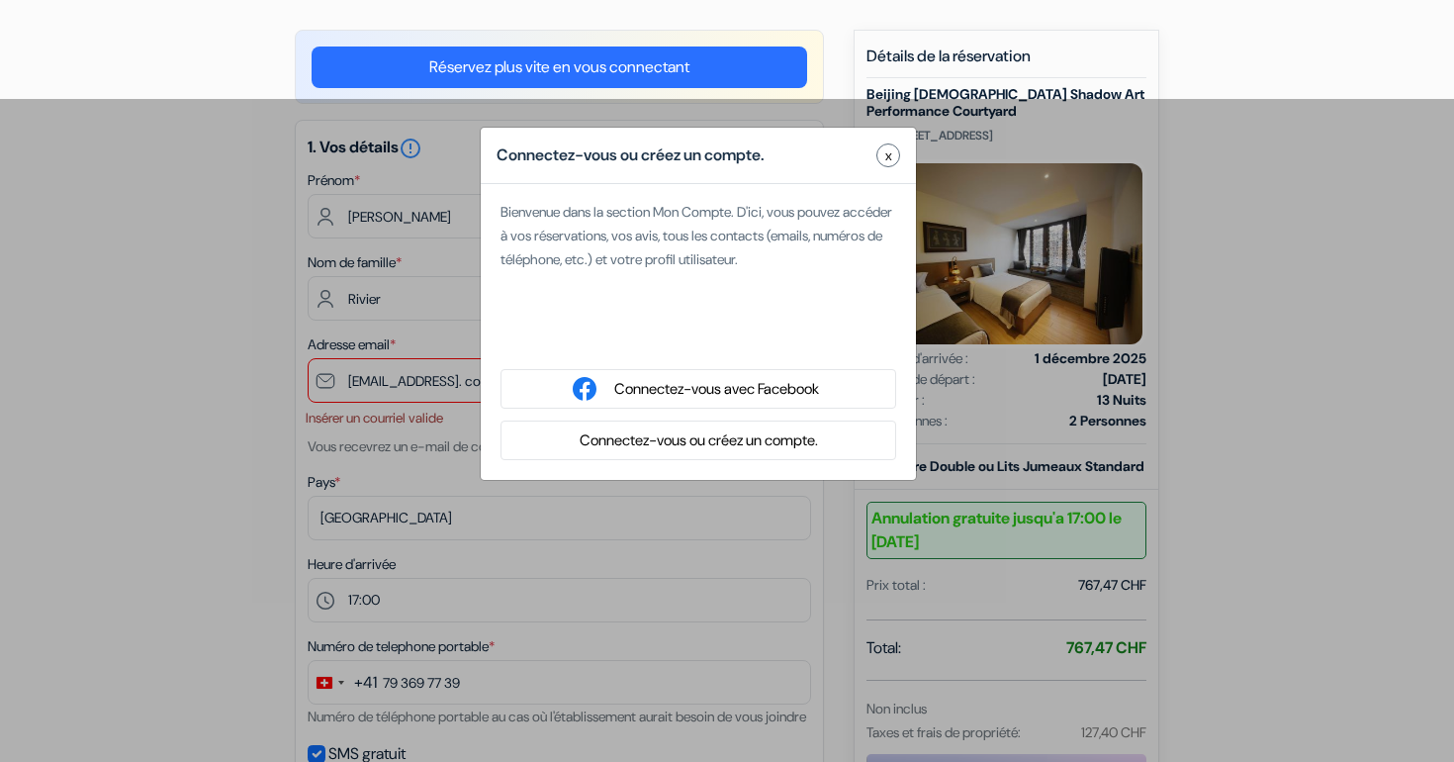
click at [592, 67] on link "Réservez plus vite en vous connectant" at bounding box center [560, 67] width 496 height 42
click at [698, 437] on button "Connectez-vous ou créez un compte." at bounding box center [699, 440] width 250 height 25
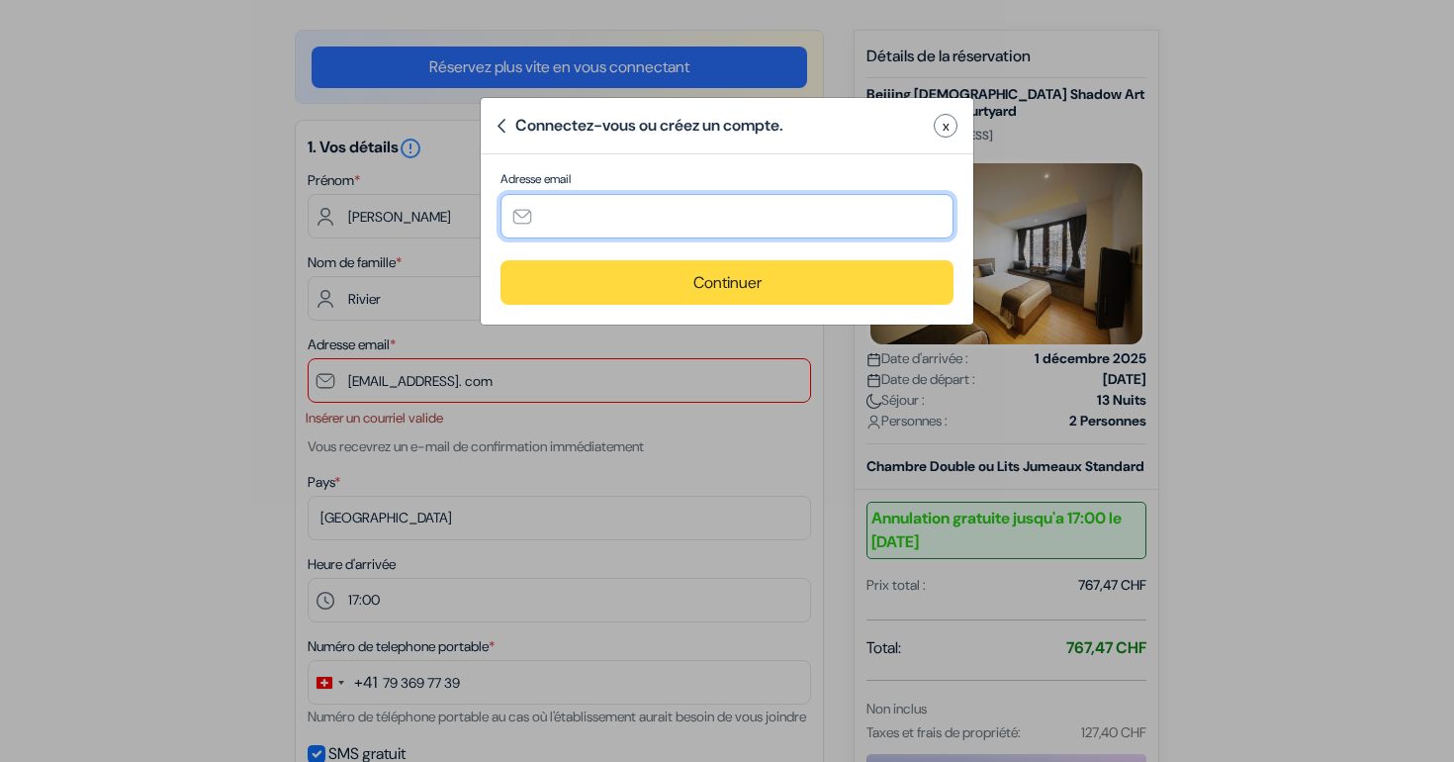
click at [618, 226] on input "text" at bounding box center [727, 216] width 453 height 45
type input "leo.rivier@gmail.com"
